Goal: Task Accomplishment & Management: Manage account settings

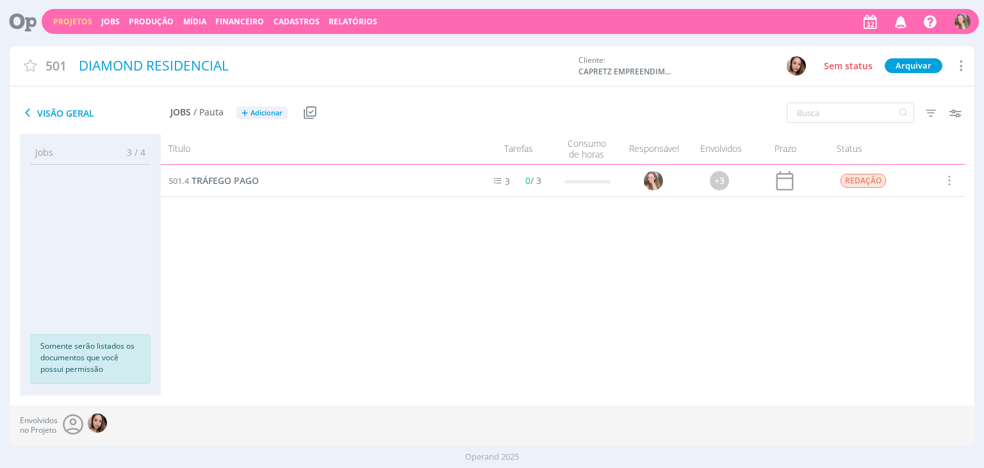
click at [79, 14] on div "Projetos Jobs Produção [GEOGRAPHIC_DATA] Financeiro Cadastros Relatórios Notifi…" at bounding box center [510, 21] width 937 height 25
click at [79, 22] on link "Projetos" at bounding box center [72, 21] width 39 height 11
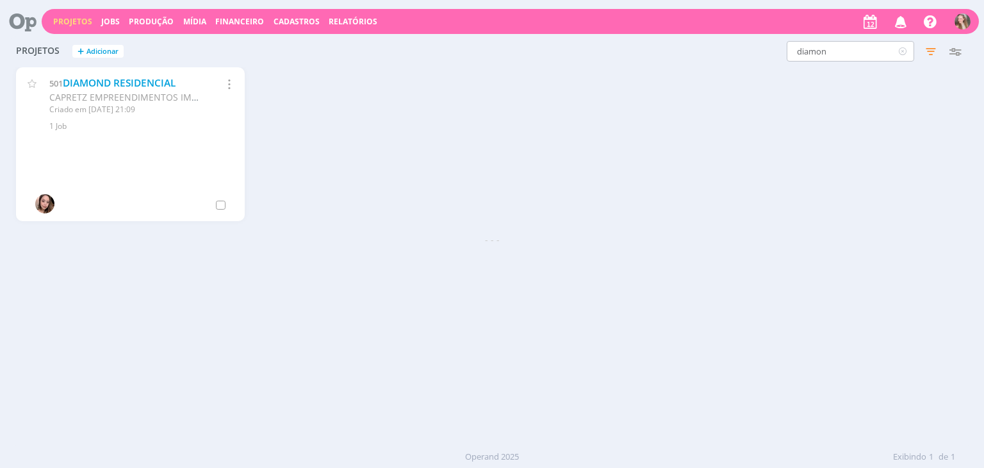
drag, startPoint x: 863, startPoint y: 40, endPoint x: 838, endPoint y: 54, distance: 28.4
click at [838, 54] on div "Projetos + Adicionar diamon Filtros Filtrar Limpar diamon Status Clientes 4 sel…" at bounding box center [492, 52] width 964 height 32
drag, startPoint x: 838, startPoint y: 54, endPoint x: 773, endPoint y: 47, distance: 65.1
click at [773, 47] on div "diamon Filtros Filtrar Limpar diamon Status Clientes 4 selecionados Data de cri…" at bounding box center [793, 51] width 348 height 20
type input "nami"
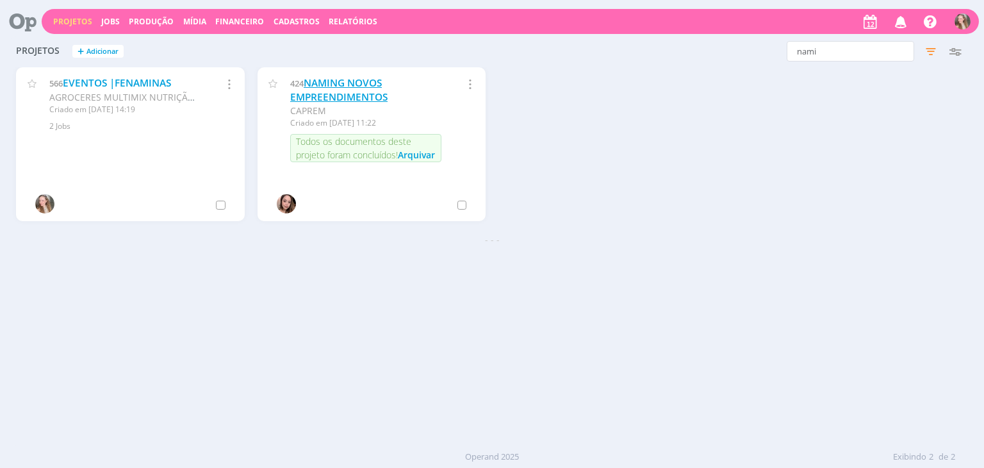
click at [314, 90] on link "NAMING NOVOS EMPREENDIMENTOS" at bounding box center [338, 90] width 97 height 28
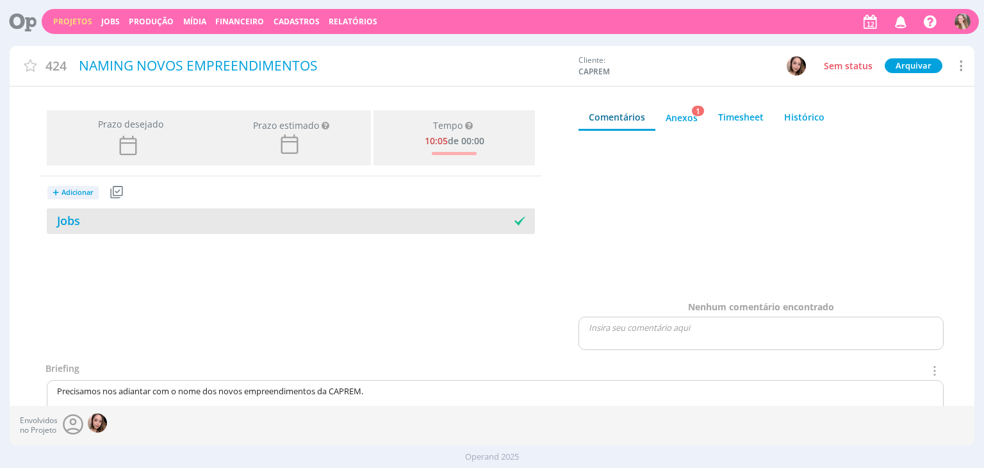
click at [154, 225] on div "Jobs" at bounding box center [169, 220] width 244 height 17
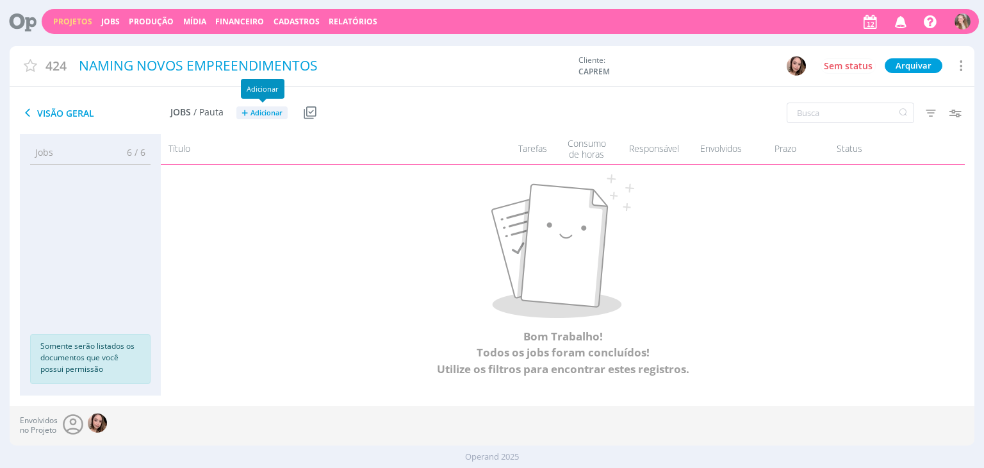
click at [268, 115] on span "Adicionar" at bounding box center [266, 113] width 32 height 8
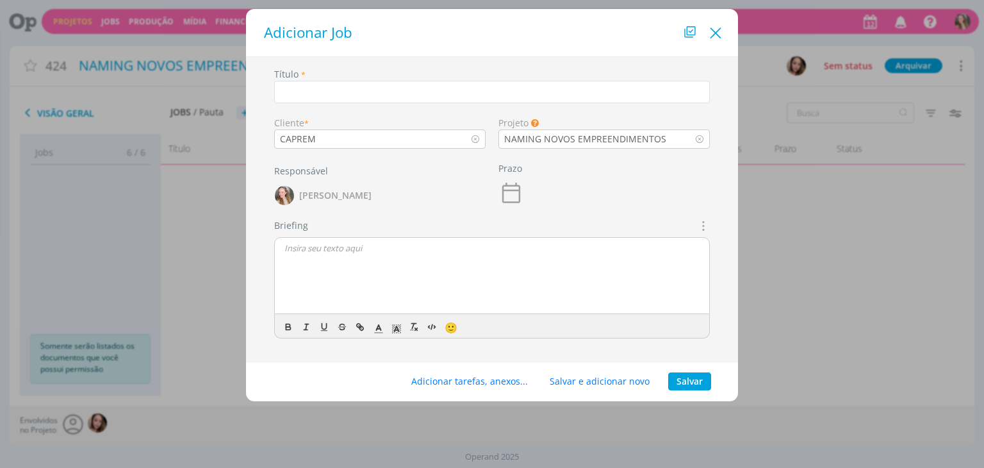
click at [715, 40] on icon "Close" at bounding box center [715, 33] width 19 height 19
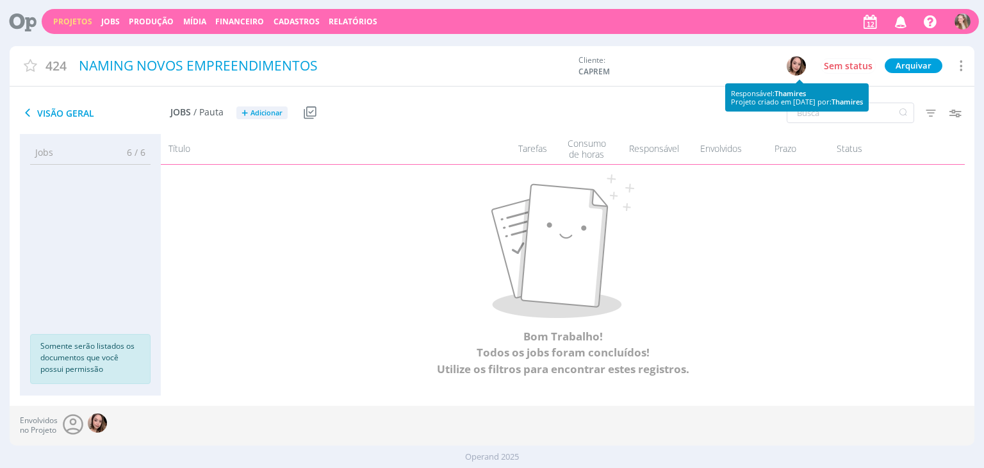
click at [801, 71] on img "button" at bounding box center [795, 65] width 19 height 19
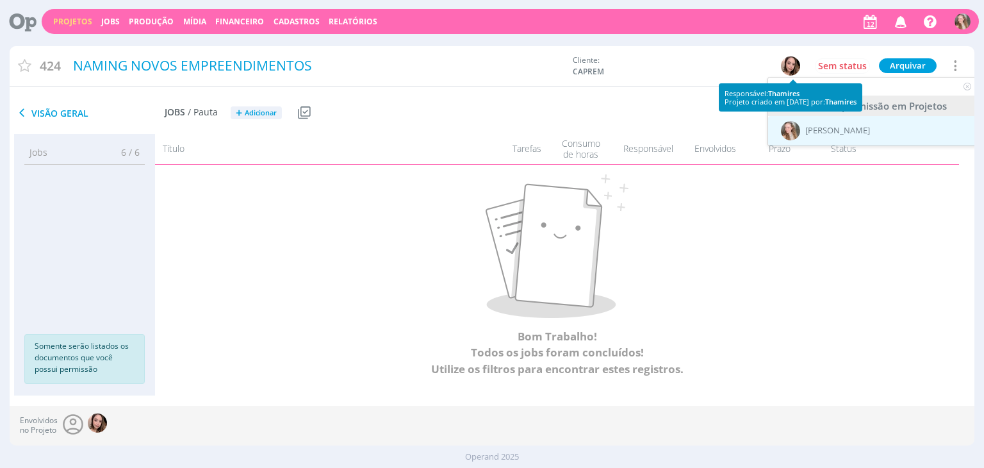
type input "gabr"
click at [812, 134] on span "[PERSON_NAME]" at bounding box center [837, 131] width 65 height 10
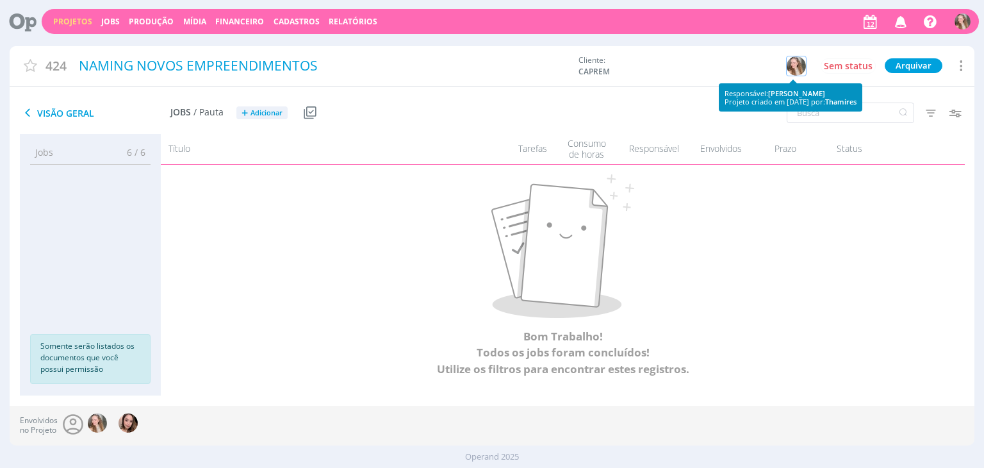
scroll to position [0, 0]
click at [947, 111] on icon "button" at bounding box center [954, 112] width 23 height 23
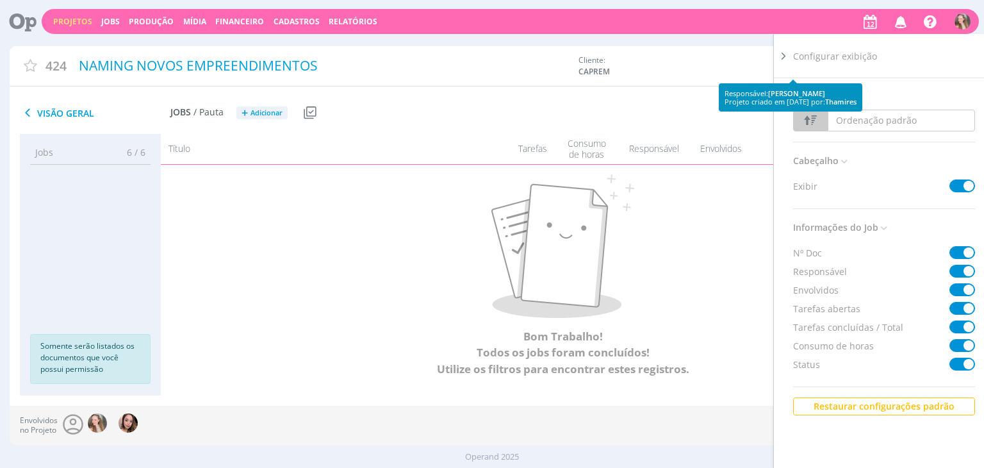
click at [733, 310] on p at bounding box center [562, 245] width 749 height 143
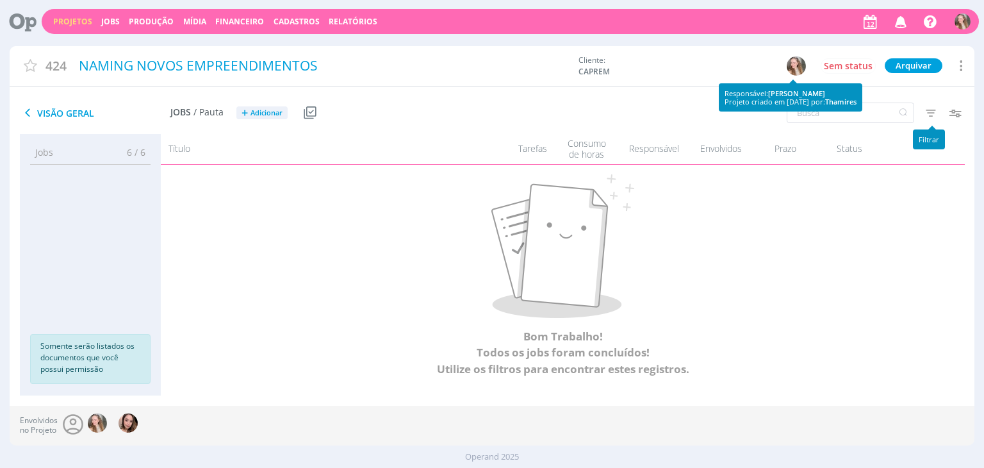
drag, startPoint x: 920, startPoint y: 118, endPoint x: 934, endPoint y: 111, distance: 15.8
click at [934, 111] on icon "button" at bounding box center [930, 112] width 23 height 23
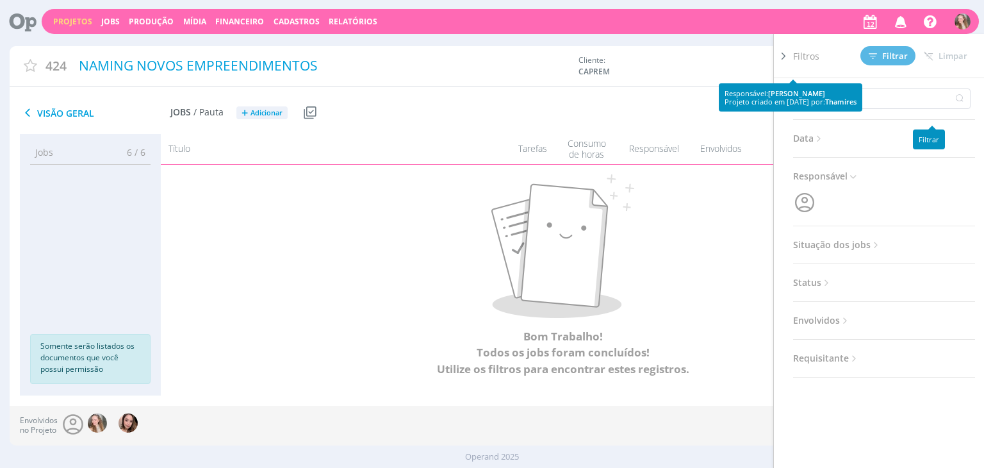
click at [934, 111] on div "Data Personalizado a Responsável Situação dos jobs Abertos Concluídos Cancelado…" at bounding box center [884, 227] width 182 height 299
click at [802, 201] on icon "button" at bounding box center [803, 202] width 19 height 19
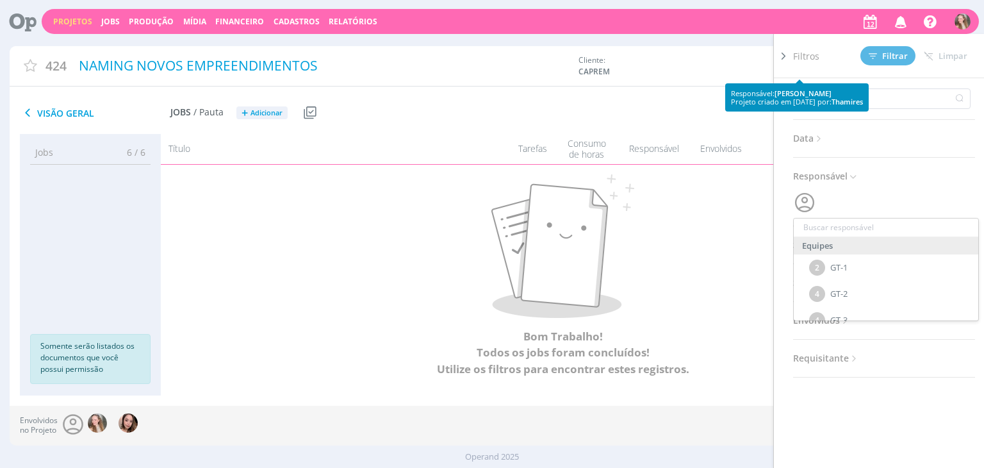
click at [832, 198] on div "Equipes 2 GT-1 4 GT-2 4 GT-3 1 GT-4 2 GT-5 9 CRIAÇÃO 1 LR FILMES 5 DIGITAL Usuá…" at bounding box center [884, 203] width 182 height 26
click at [824, 285] on icon at bounding box center [826, 282] width 11 height 11
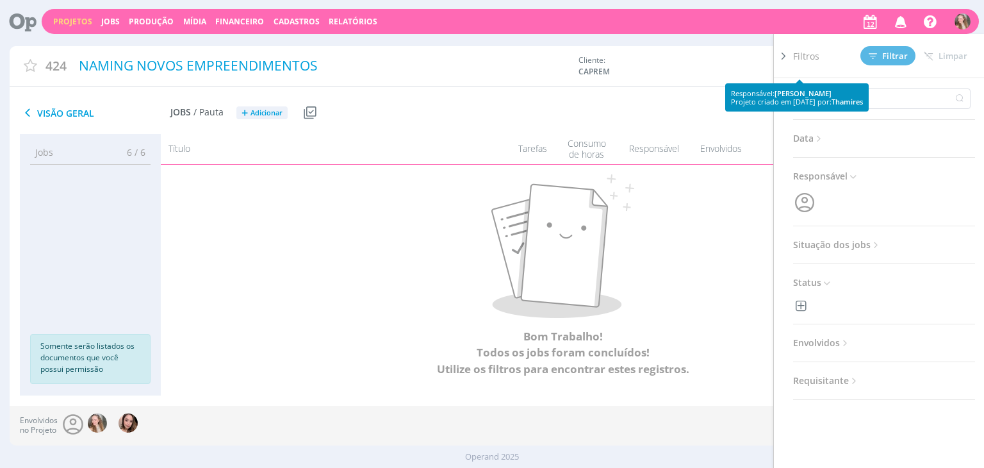
click at [838, 343] on span "Envolvidos" at bounding box center [822, 342] width 58 height 17
click at [870, 240] on icon at bounding box center [875, 245] width 11 height 11
click at [872, 282] on span at bounding box center [876, 279] width 26 height 13
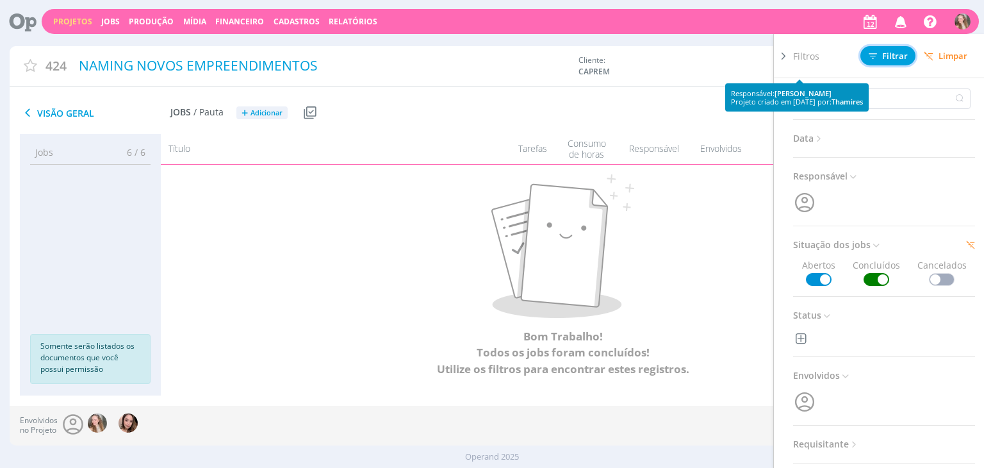
click at [886, 57] on span "Filtrar" at bounding box center [887, 56] width 39 height 8
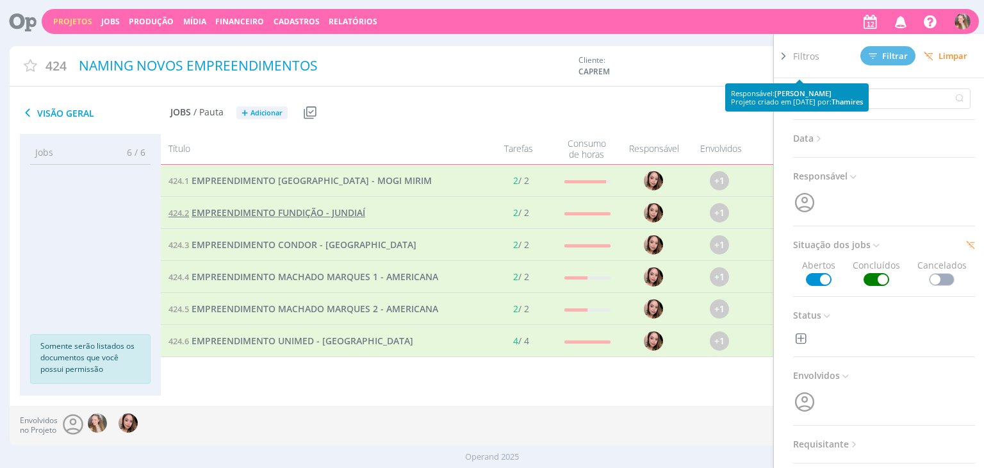
click at [316, 216] on span "EMPREENDIMENTO FUNDIÇÃO - JUNDIAÍ" at bounding box center [278, 212] width 174 height 12
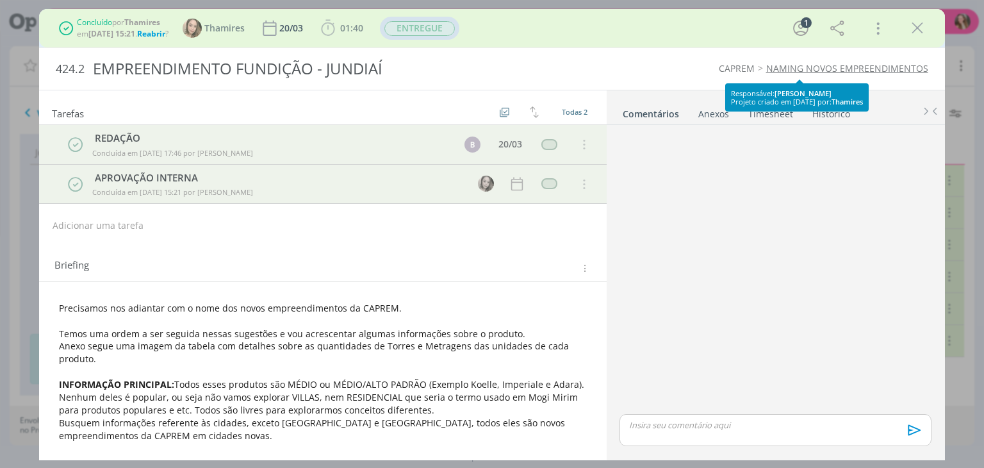
click at [424, 26] on div "ENTREGUE" at bounding box center [420, 28] width 72 height 16
click at [158, 34] on span "Reabrir" at bounding box center [151, 33] width 28 height 11
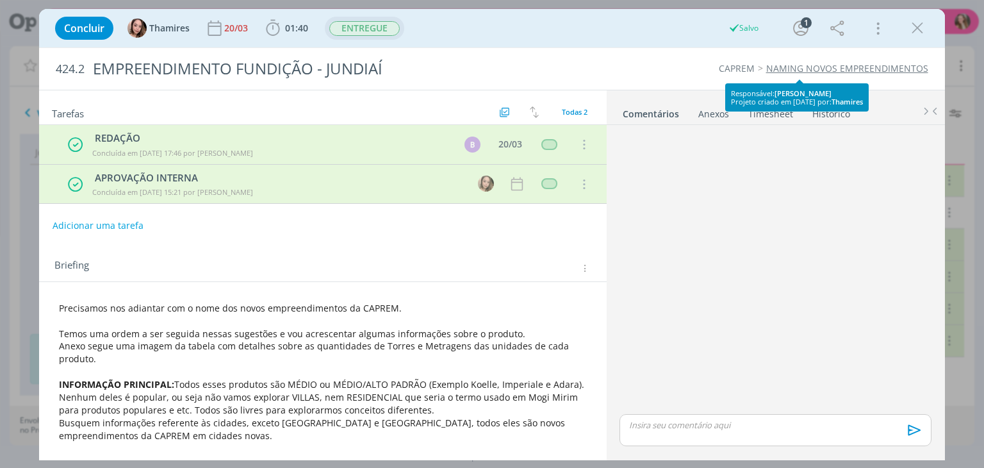
click at [386, 35] on div "ENTREGUE" at bounding box center [364, 28] width 70 height 15
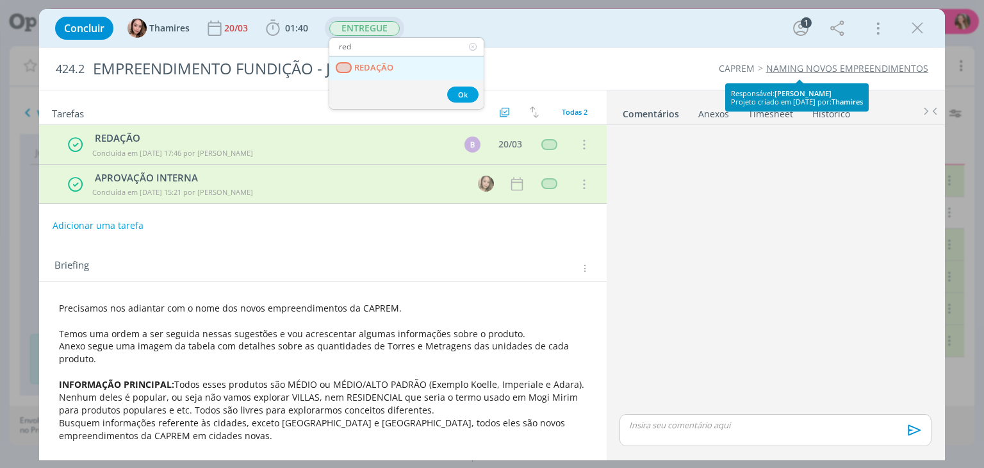
type input "red"
click at [373, 65] on span "REDAÇÃO" at bounding box center [374, 68] width 39 height 10
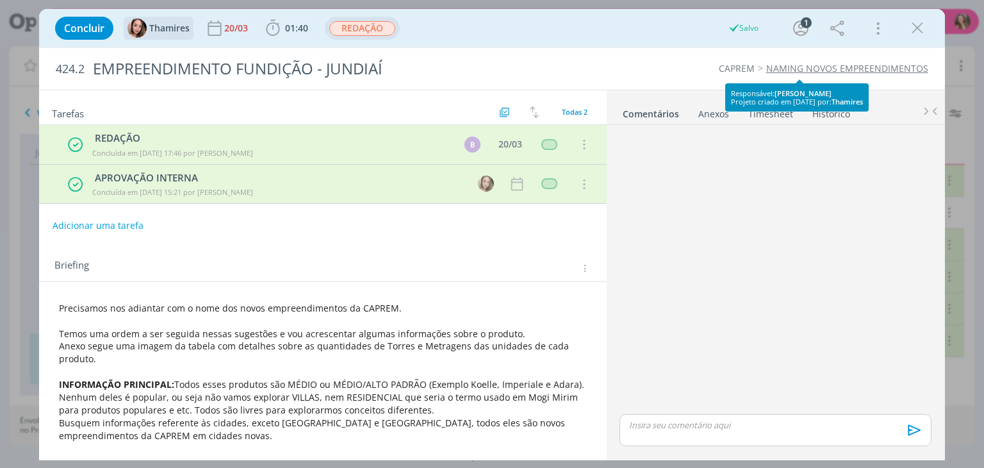
click at [172, 22] on div "Thamires" at bounding box center [158, 28] width 62 height 19
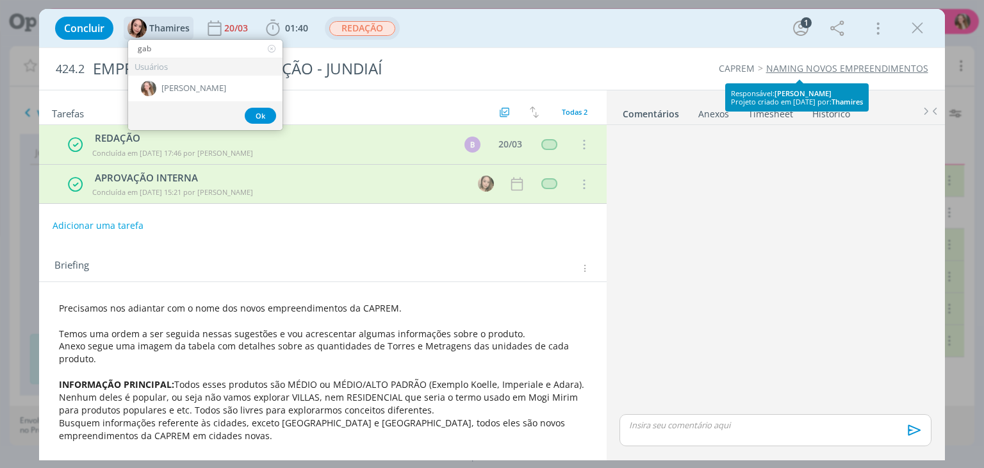
type input "gab"
click at [173, 76] on div "Usuários [PERSON_NAME]" at bounding box center [205, 79] width 154 height 43
click at [173, 76] on div "[PERSON_NAME]" at bounding box center [205, 89] width 154 height 26
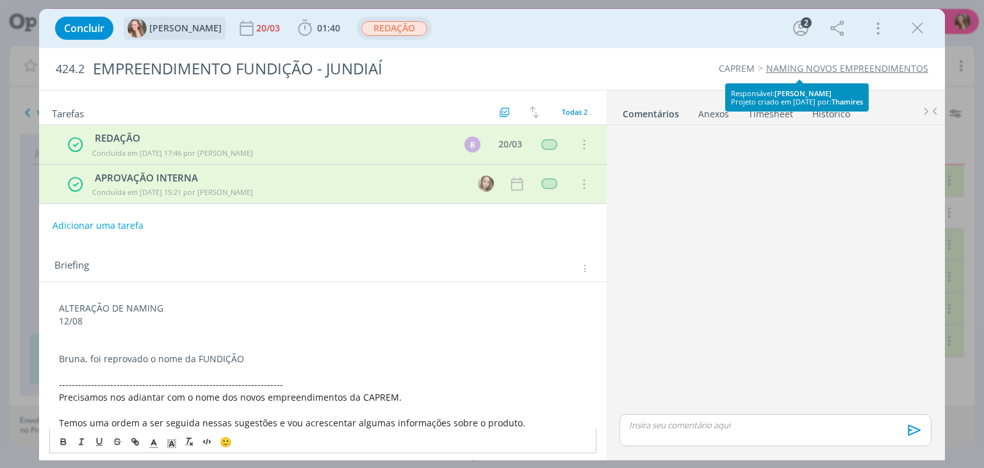
click at [279, 346] on p "dialog" at bounding box center [322, 345] width 527 height 13
click at [287, 362] on p "Bruna, foi reprovado o nome da FUNDIÇÃO" at bounding box center [322, 358] width 527 height 13
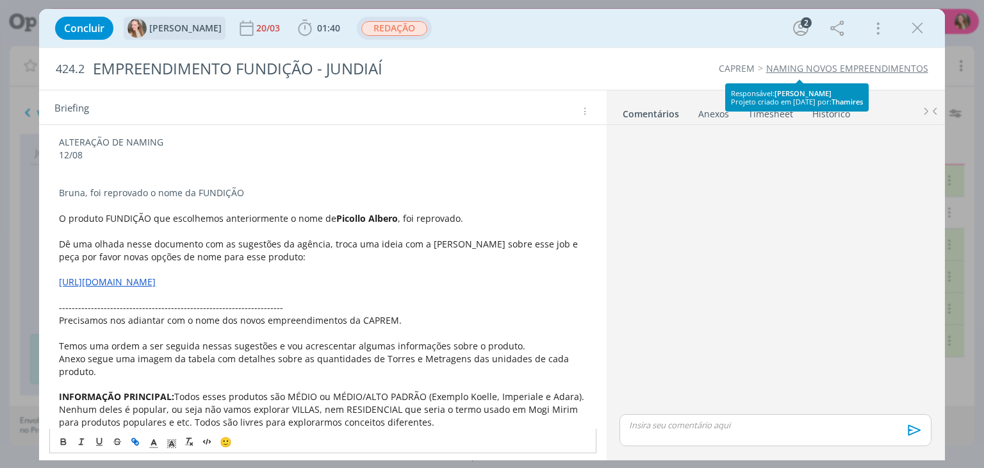
scroll to position [169, 0]
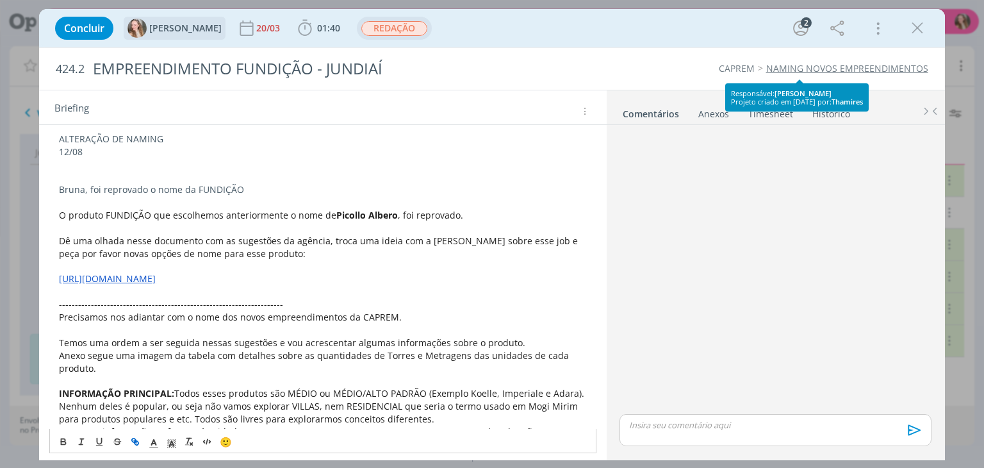
click at [195, 186] on p "Bruna, foi reprovado o nome da FUNDIÇÃO" at bounding box center [322, 189] width 527 height 13
drag, startPoint x: 156, startPoint y: 215, endPoint x: 58, endPoint y: 208, distance: 98.8
click at [58, 208] on div "ALTERAÇÃO DE NAMING 12/08 Bruna, foi reprovado o nome do produto FUNDIÇÃO O pro…" at bounding box center [322, 431] width 546 height 607
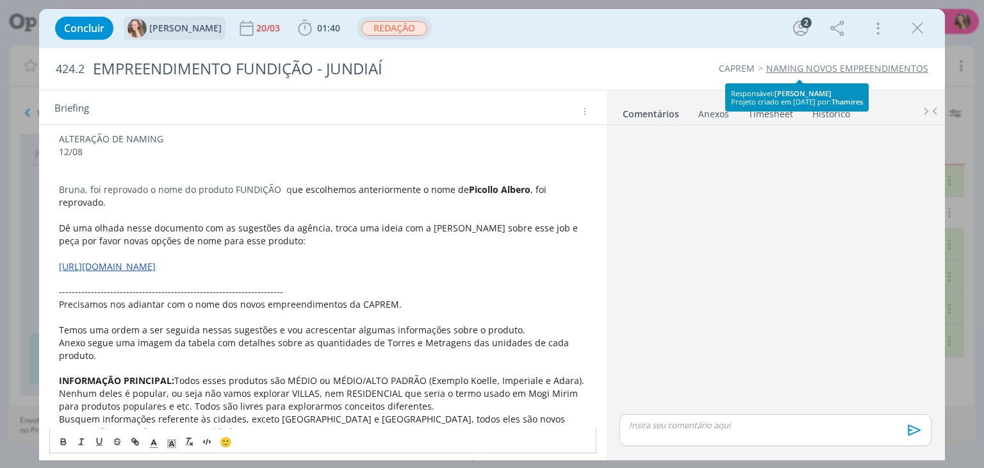
click at [277, 193] on p "Bruna, foi reprovado o nome do produto FUNDIÇÃO q ue escolhemos anteriormente o…" at bounding box center [322, 196] width 527 height 26
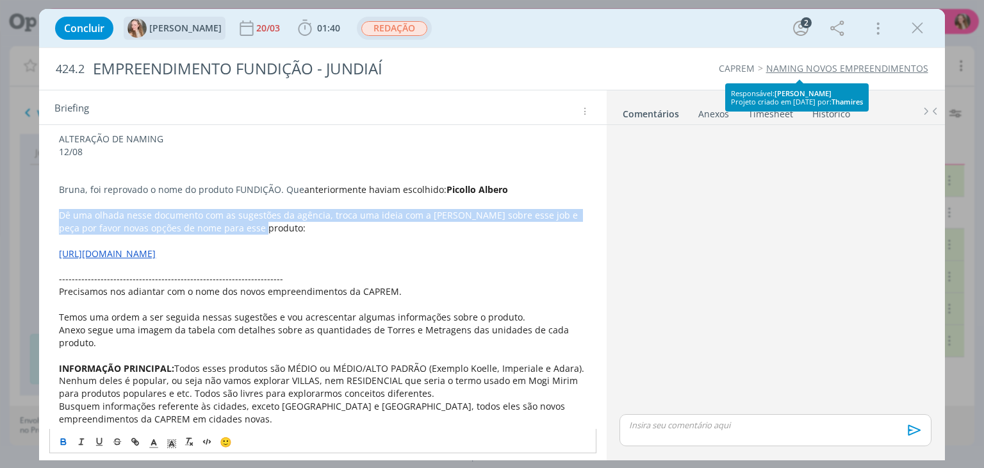
drag, startPoint x: 307, startPoint y: 231, endPoint x: 54, endPoint y: 216, distance: 253.4
click at [54, 216] on div "ALTERAÇÃO DE NAMING 12/08 Bruna, foi reprovado o nome do produto FUNDIÇÃO. Que …" at bounding box center [322, 419] width 546 height 582
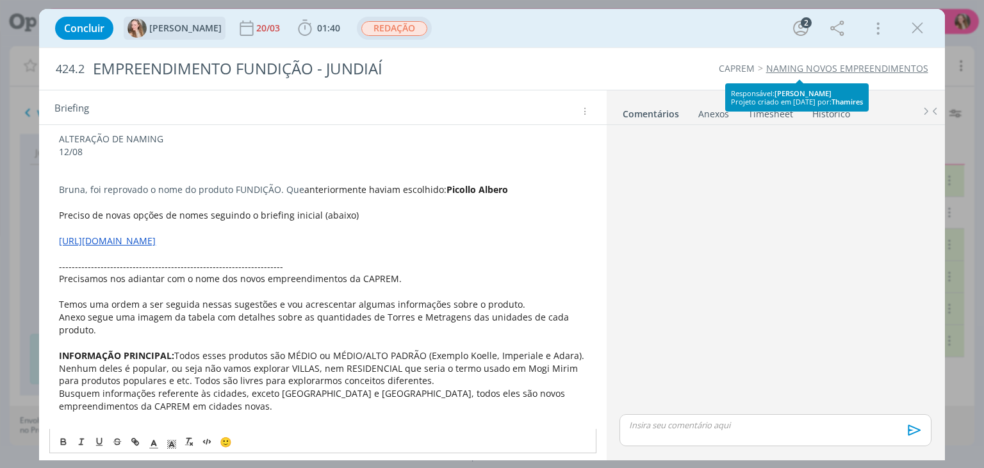
drag, startPoint x: 513, startPoint y: 235, endPoint x: 20, endPoint y: 245, distance: 492.6
click at [20, 245] on div "Concluir [PERSON_NAME] [DATE] 01:40 Iniciar Apontar Data * [DATE] Horas * 00:00…" at bounding box center [492, 234] width 984 height 468
click at [369, 211] on p "Preciso de novas opções de nomes seguindo o briefing inicial (abaixo)" at bounding box center [322, 215] width 527 height 13
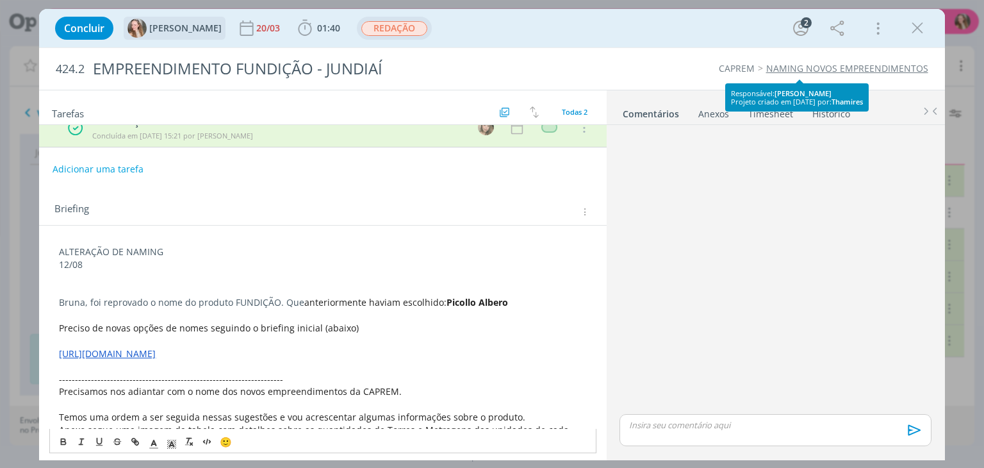
scroll to position [49, 0]
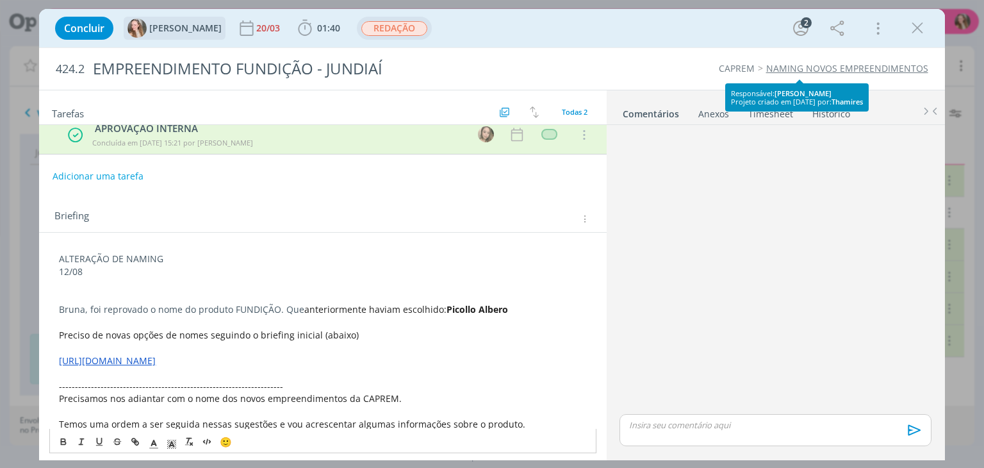
click at [314, 332] on span "Preciso de novas opções de nomes seguindo o briefing inicial (abaixo)" at bounding box center [209, 335] width 300 height 12
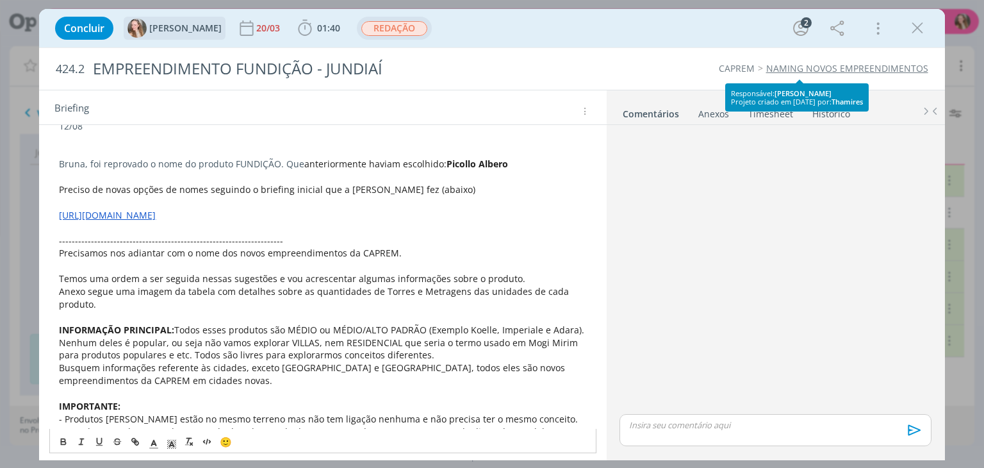
scroll to position [197, 0]
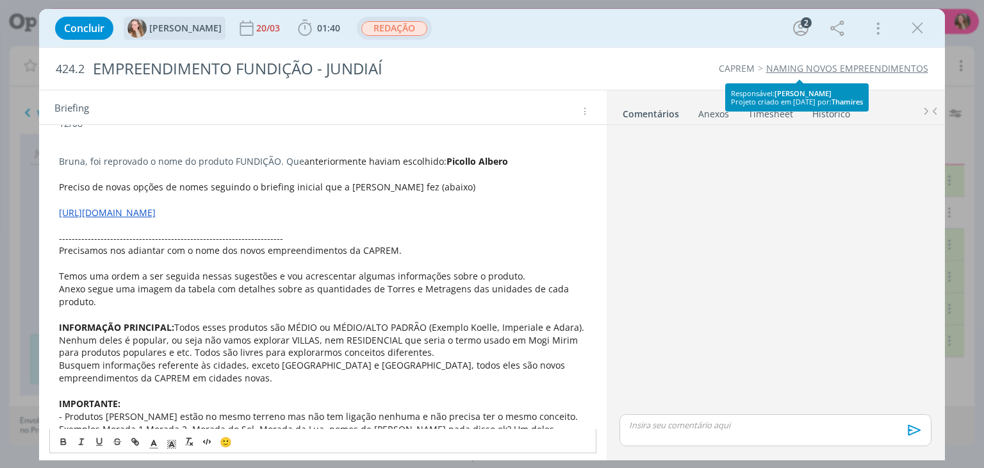
click at [60, 212] on link "[URL][DOMAIN_NAME]" at bounding box center [107, 212] width 97 height 12
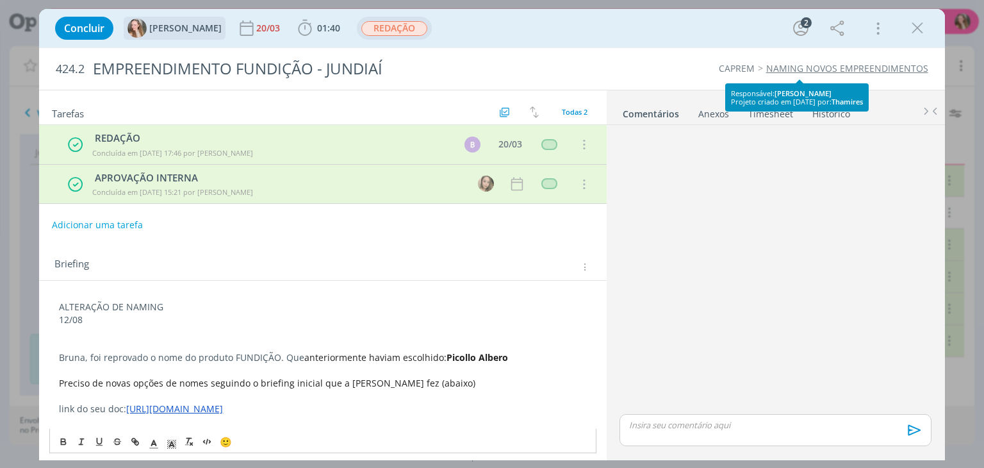
click at [85, 224] on button "Adicionar uma tarefa" at bounding box center [97, 225] width 91 height 22
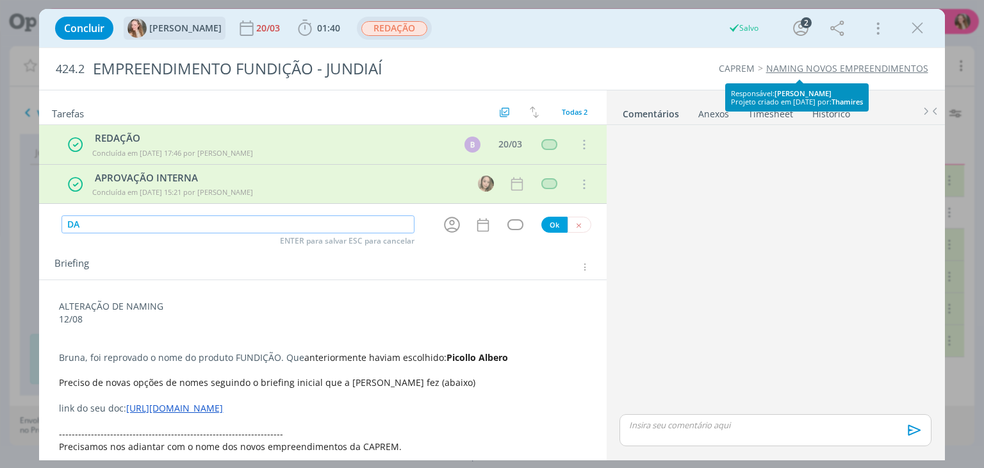
type input "D"
type input "ALT.REDAÇÃO"
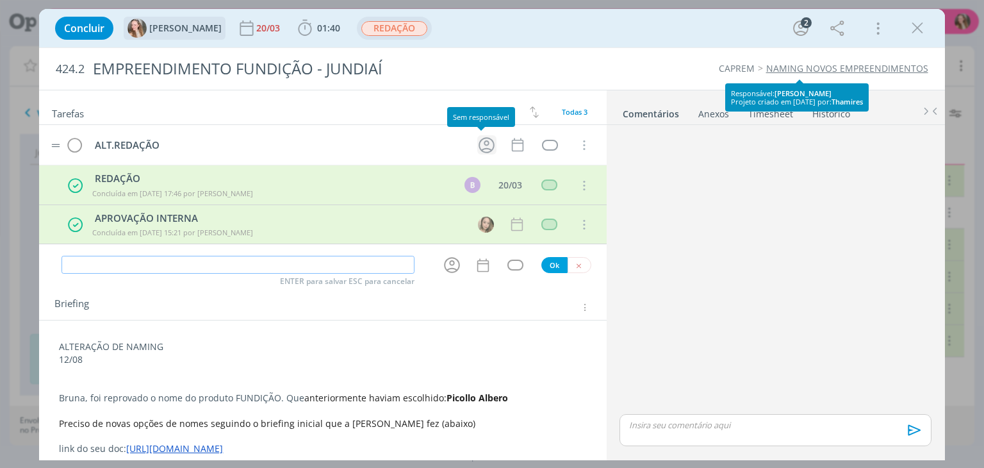
click at [480, 145] on icon "dialog" at bounding box center [486, 145] width 20 height 20
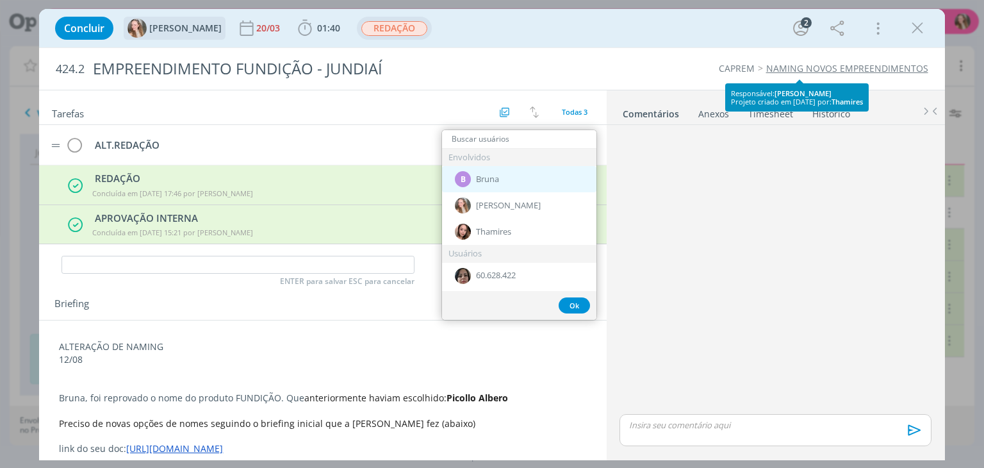
click at [501, 177] on div "B Bruna" at bounding box center [519, 179] width 154 height 26
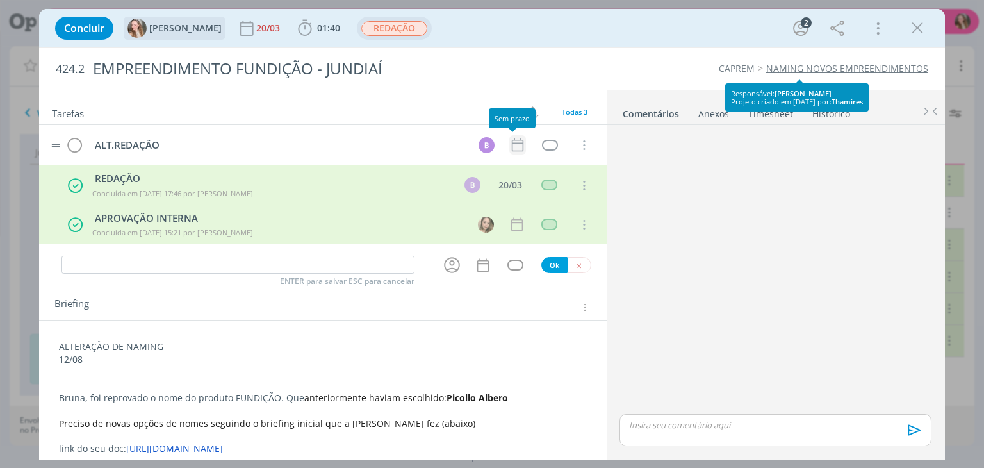
click at [514, 147] on icon "dialog" at bounding box center [517, 144] width 17 height 17
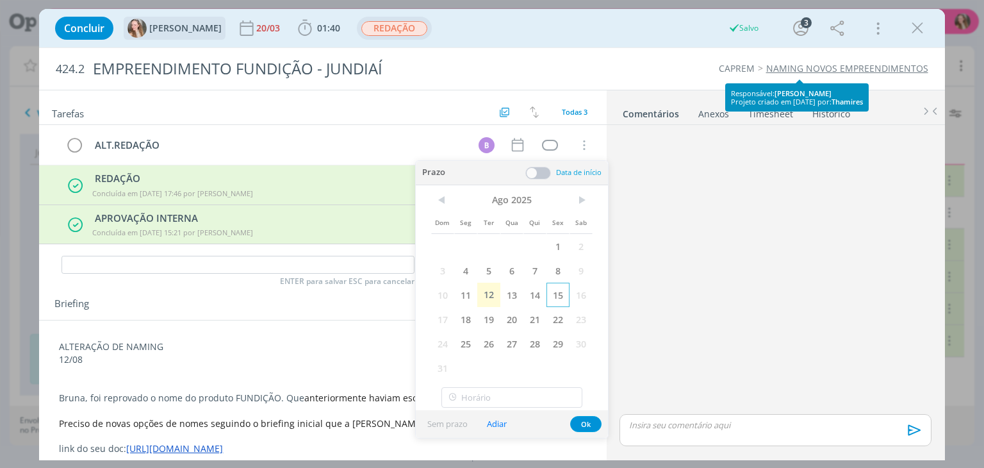
click at [566, 298] on span "15" at bounding box center [557, 294] width 23 height 24
click at [584, 423] on button "Ok" at bounding box center [585, 424] width 31 height 16
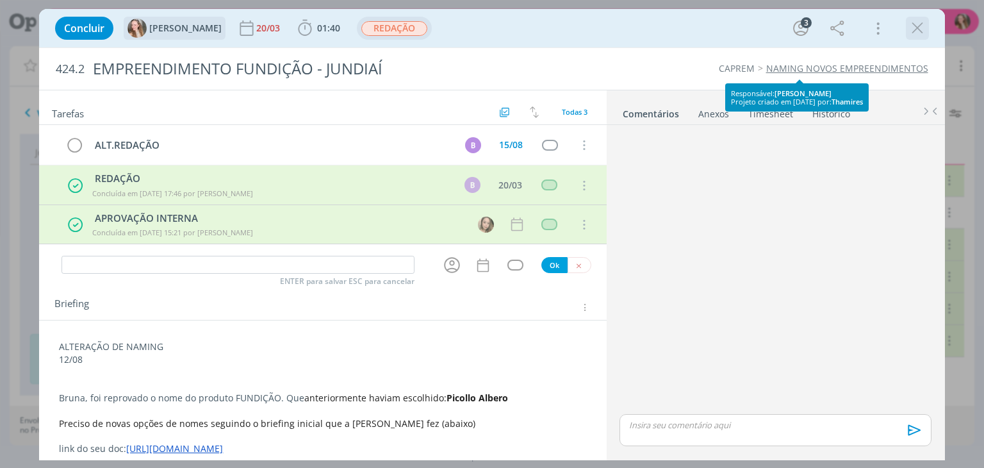
click at [917, 24] on icon "dialog" at bounding box center [916, 28] width 19 height 19
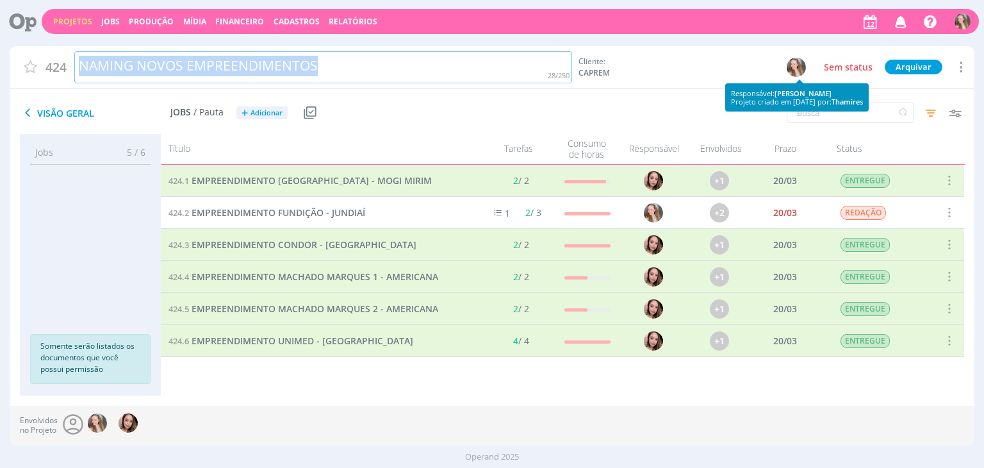
drag, startPoint x: 327, startPoint y: 58, endPoint x: 76, endPoint y: 72, distance: 251.4
click at [76, 72] on div "NAMING NOVOS EMPREENDIMENTOS" at bounding box center [323, 67] width 498 height 33
copy div "NAMING NOVOS EMPREENDIMENTOS"
